Goal: Task Accomplishment & Management: Manage account settings

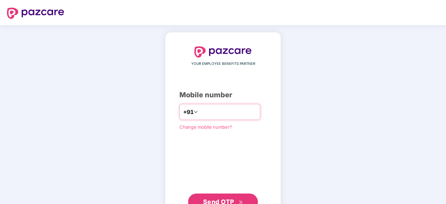
click at [213, 106] on input "number" at bounding box center [227, 111] width 57 height 11
type input "**********"
click at [229, 197] on span "Send OTP" at bounding box center [223, 201] width 40 height 10
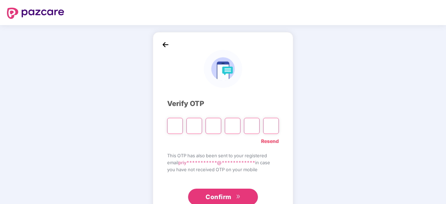
type input "*"
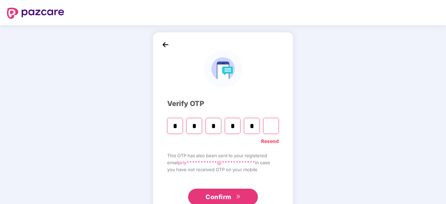
type input "*"
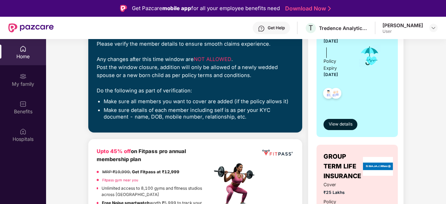
scroll to position [132, 0]
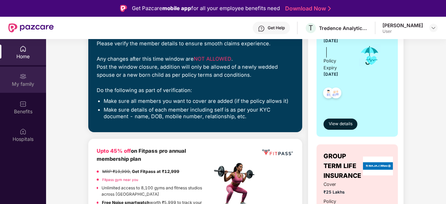
click at [22, 84] on div "My family" at bounding box center [23, 84] width 46 height 7
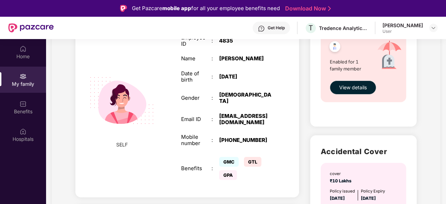
click at [211, 120] on div "Employee ID : 4835 Name : [PERSON_NAME] Date of birth : [DEMOGRAPHIC_DATA] Gend…" at bounding box center [226, 108] width 105 height 165
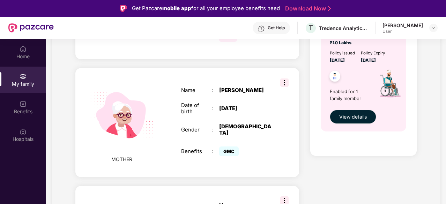
scroll to position [500, 0]
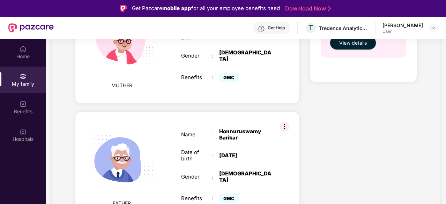
click at [282, 122] on img at bounding box center [284, 126] width 8 height 8
click at [295, 133] on span "Remove" at bounding box center [300, 133] width 18 height 8
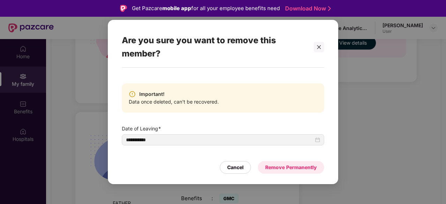
click at [286, 169] on div "Remove Permanently" at bounding box center [291, 168] width 52 height 8
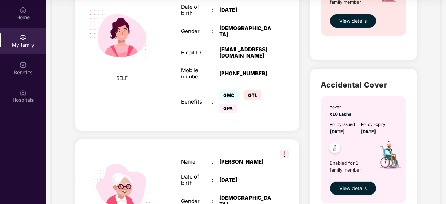
scroll to position [382, 0]
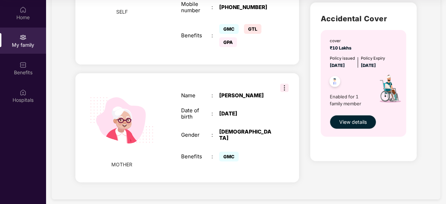
click at [282, 84] on img at bounding box center [284, 88] width 8 height 8
click at [351, 121] on span "View details" at bounding box center [353, 122] width 28 height 8
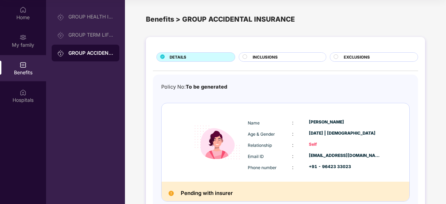
scroll to position [40, 0]
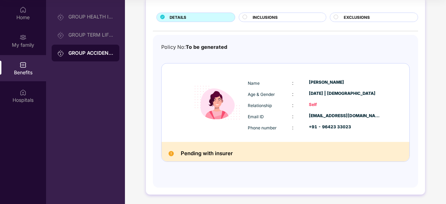
click at [284, 17] on div "INCLUSIONS" at bounding box center [285, 17] width 73 height 7
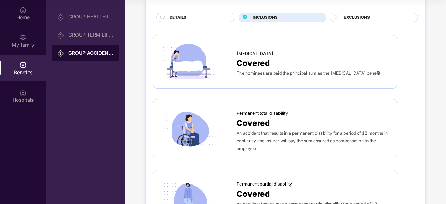
click at [361, 18] on span "EXCLUSIONS" at bounding box center [356, 17] width 26 height 6
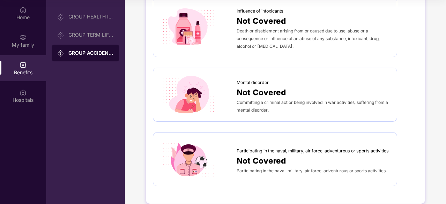
scroll to position [407, 0]
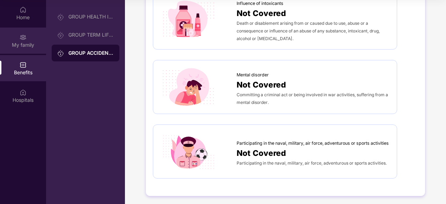
click at [22, 45] on div "My family" at bounding box center [23, 44] width 46 height 7
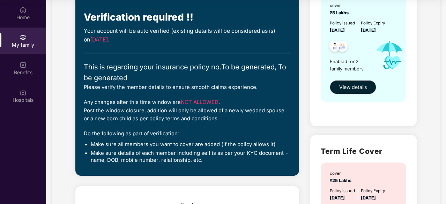
scroll to position [0, 0]
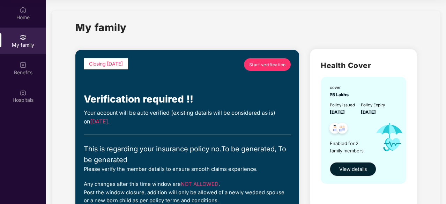
click at [260, 67] on span "Start verification" at bounding box center [267, 64] width 37 height 7
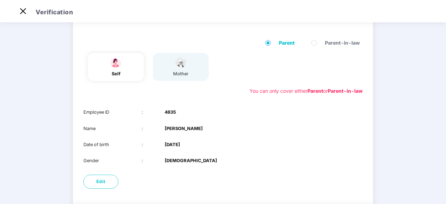
scroll to position [90, 0]
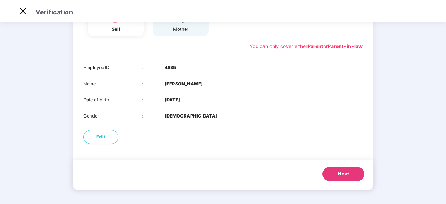
click at [337, 175] on button "Next" at bounding box center [343, 174] width 42 height 14
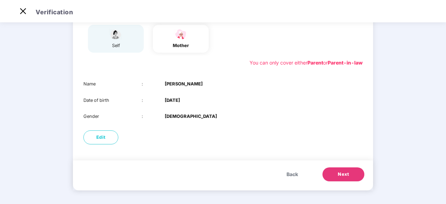
click at [337, 175] on button "Next" at bounding box center [343, 174] width 42 height 14
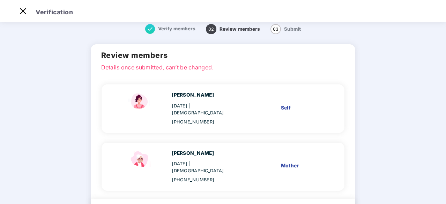
scroll to position [39, 0]
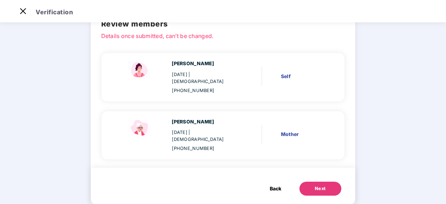
click at [306, 182] on button "Next" at bounding box center [320, 189] width 42 height 14
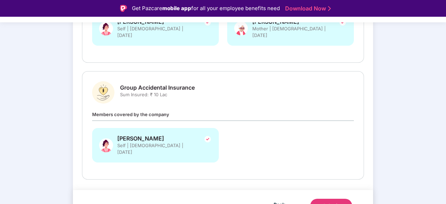
scroll to position [167, 0]
click at [279, 201] on span "Back" at bounding box center [279, 205] width 12 height 9
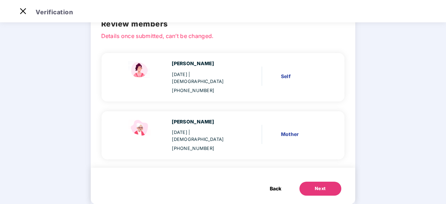
click at [268, 182] on button "Back" at bounding box center [275, 189] width 25 height 14
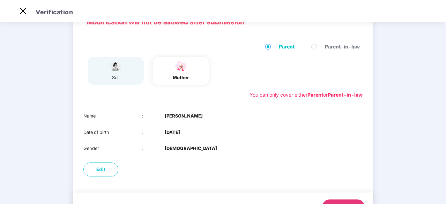
scroll to position [41, 0]
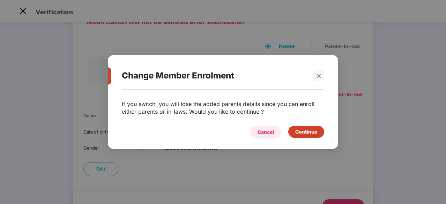
click at [262, 129] on div "Cancel" at bounding box center [265, 132] width 16 height 8
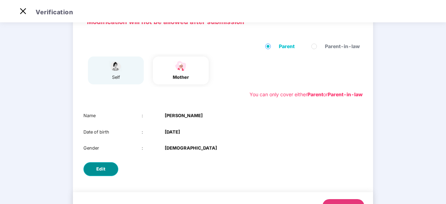
click at [107, 169] on button "Edit" at bounding box center [100, 169] width 35 height 14
select select "******"
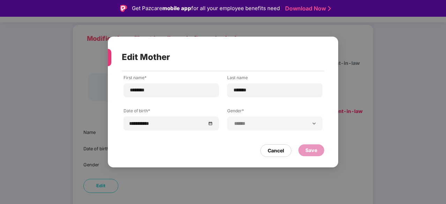
scroll to position [17, 0]
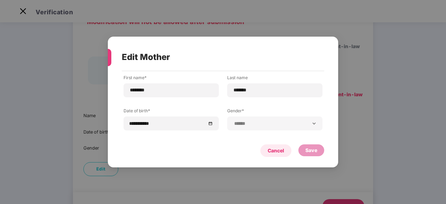
click at [275, 149] on div "Cancel" at bounding box center [275, 151] width 16 height 8
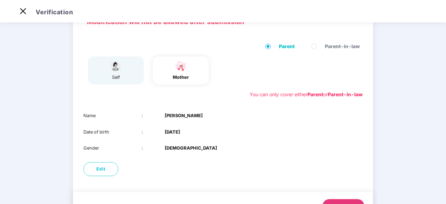
click at [116, 72] on div "self" at bounding box center [115, 70] width 17 height 21
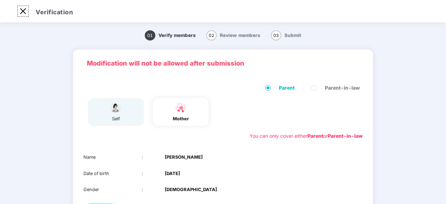
click at [23, 13] on img at bounding box center [22, 11] width 11 height 11
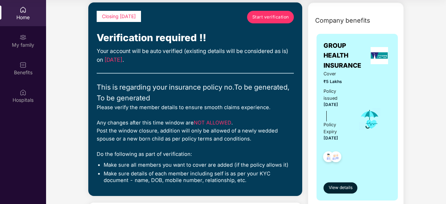
scroll to position [54, 0]
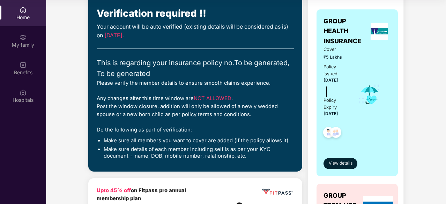
click at [90, 120] on div "Closing [DATE] Start verification Verification required !! Your account will be…" at bounding box center [195, 75] width 214 height 194
